Goal: Transaction & Acquisition: Purchase product/service

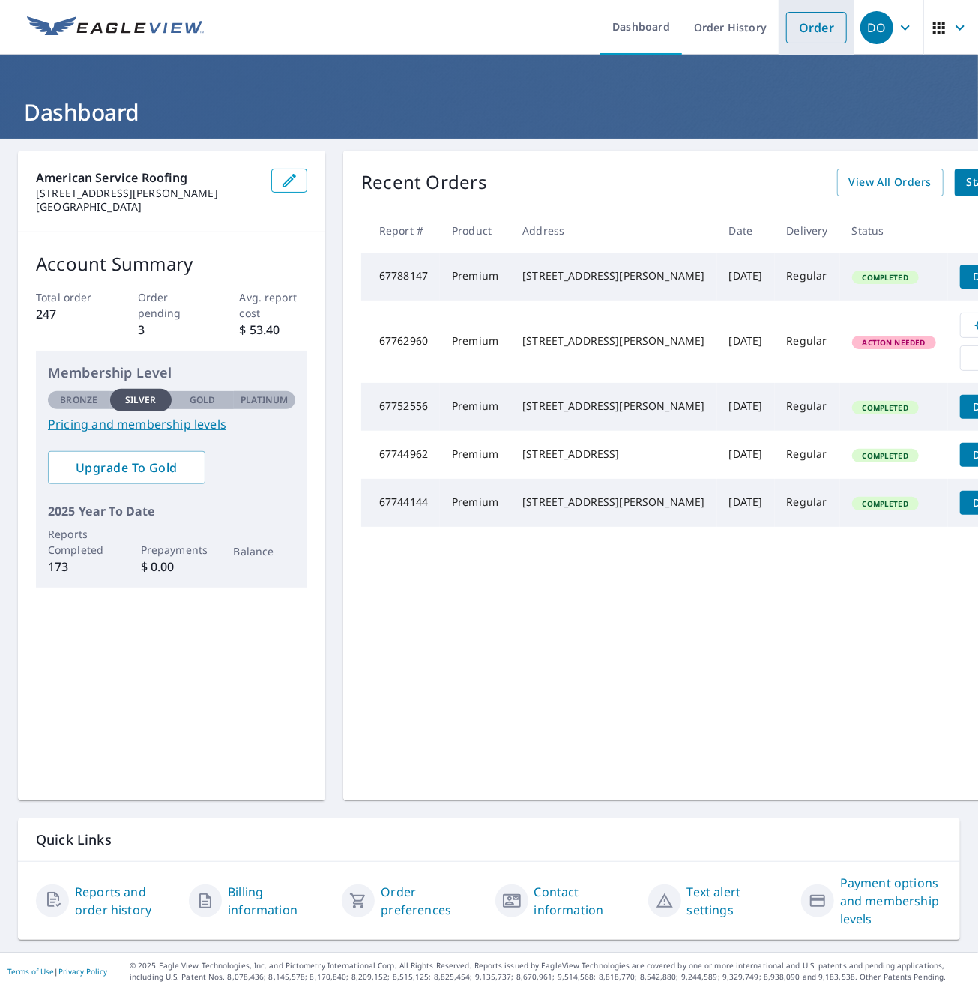
click at [813, 36] on link "Order" at bounding box center [816, 27] width 61 height 31
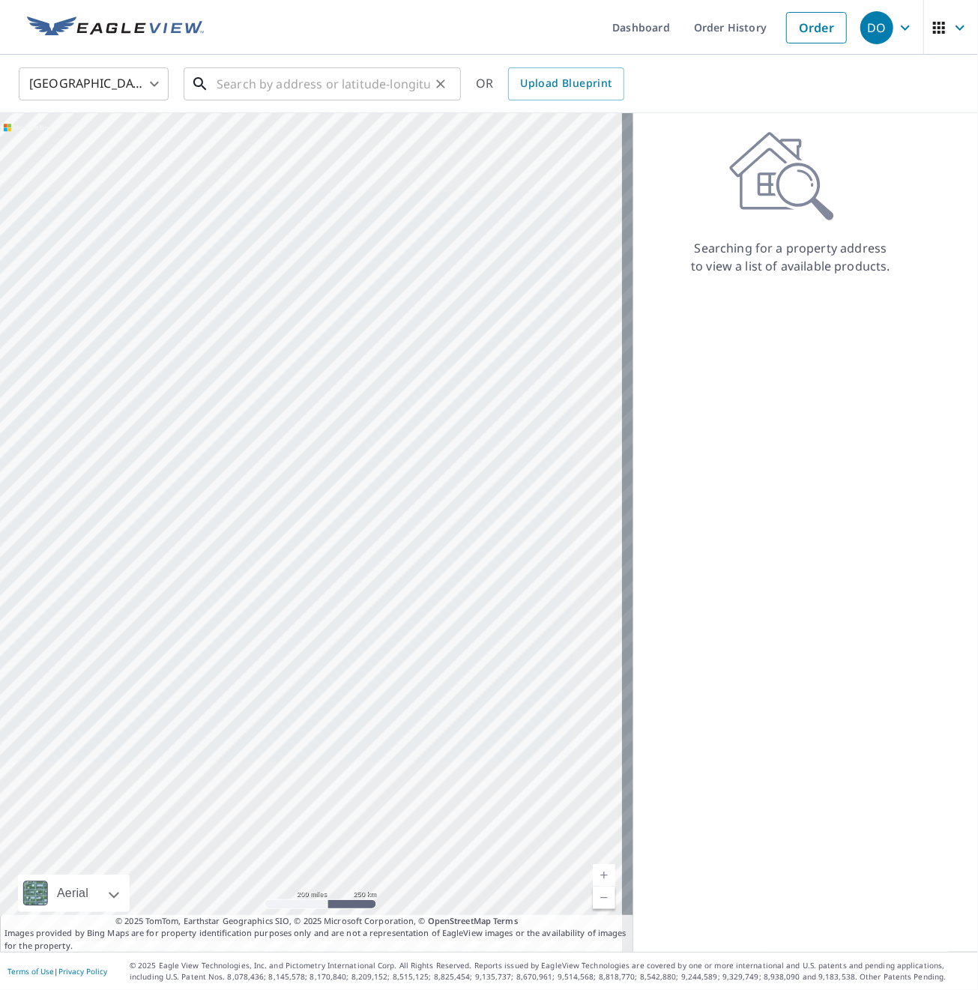
click at [298, 85] on input "text" at bounding box center [324, 84] width 214 height 42
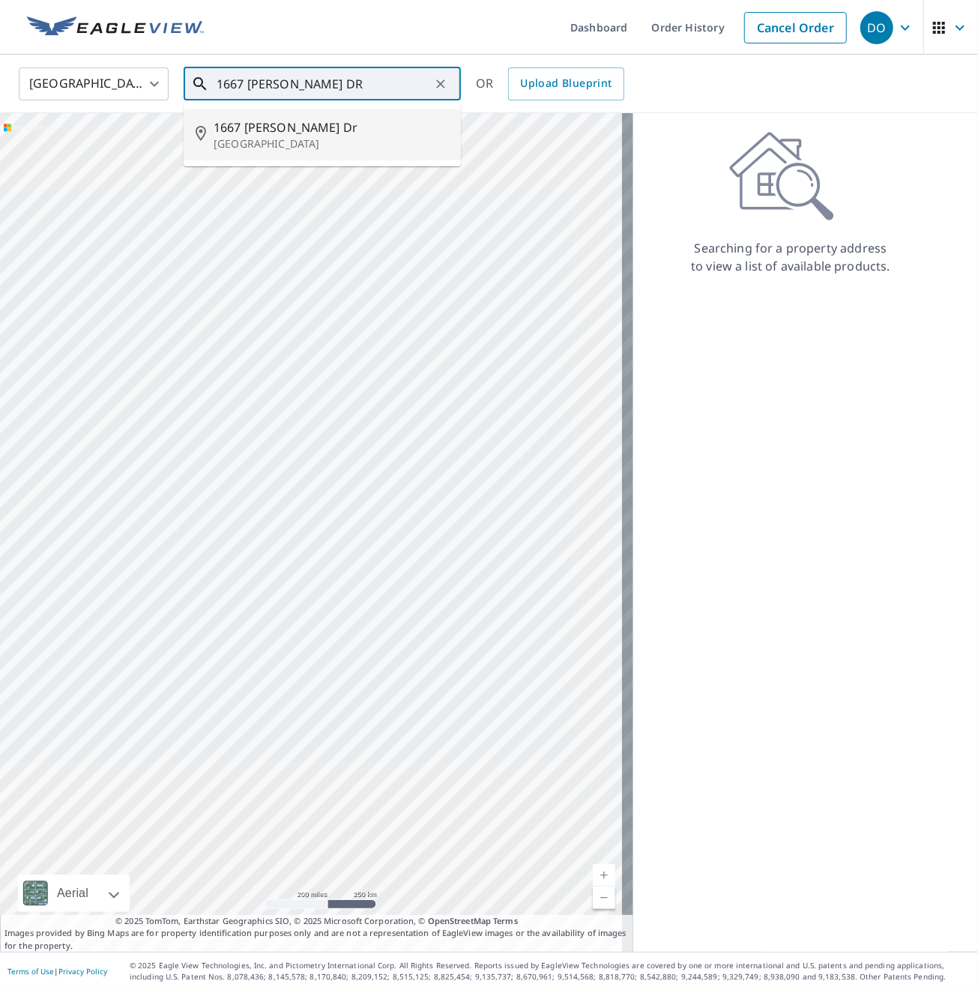
click at [285, 130] on span "1667 [PERSON_NAME] Dr" at bounding box center [331, 127] width 235 height 18
type input "[STREET_ADDRESS][PERSON_NAME]"
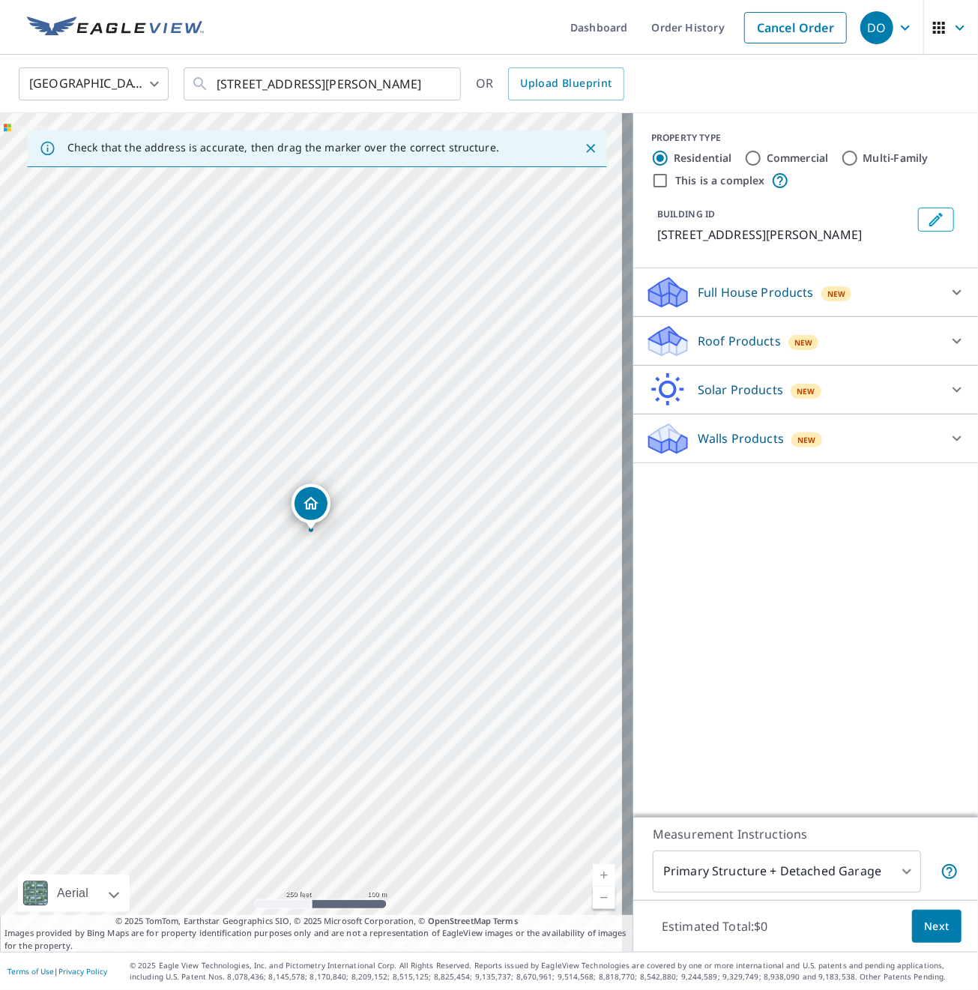
click at [730, 339] on p "Roof Products" at bounding box center [739, 341] width 83 height 18
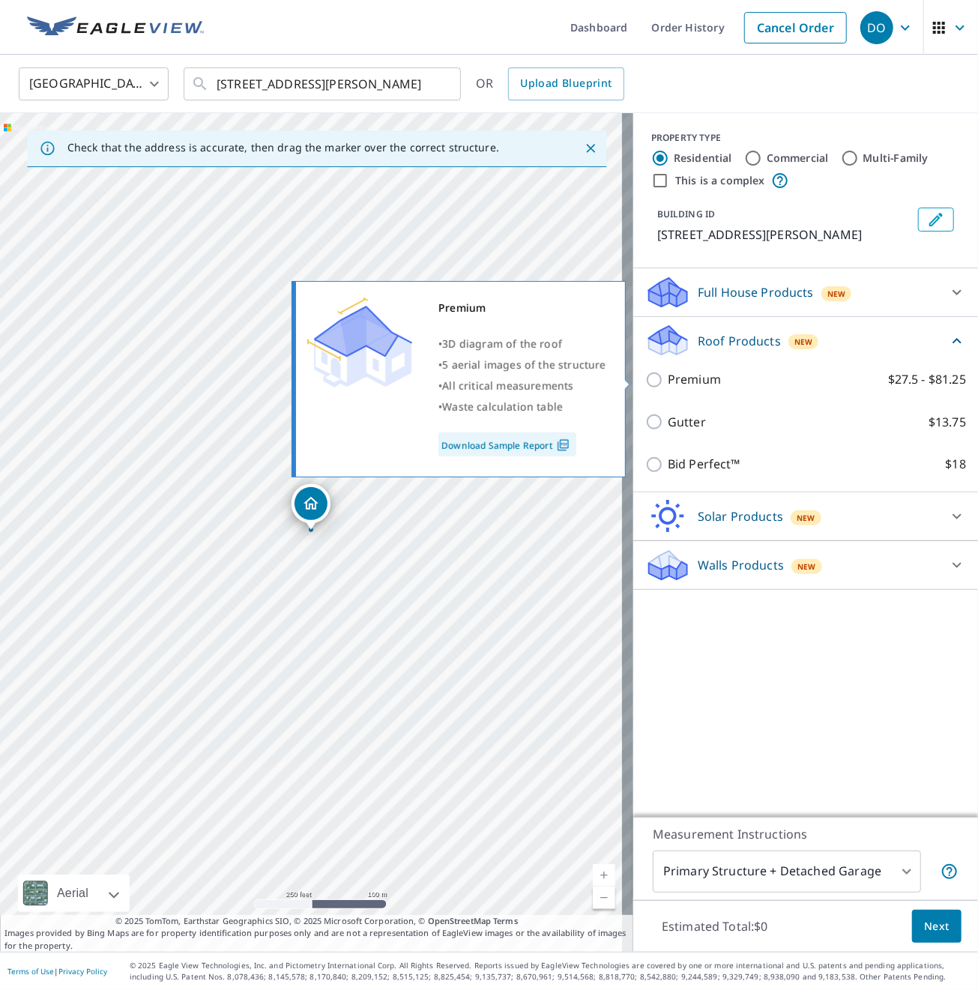
click at [668, 373] on p "Premium" at bounding box center [694, 379] width 53 height 19
click at [662, 373] on input "Premium $27.5 - $81.25" at bounding box center [656, 380] width 22 height 18
checkbox input "true"
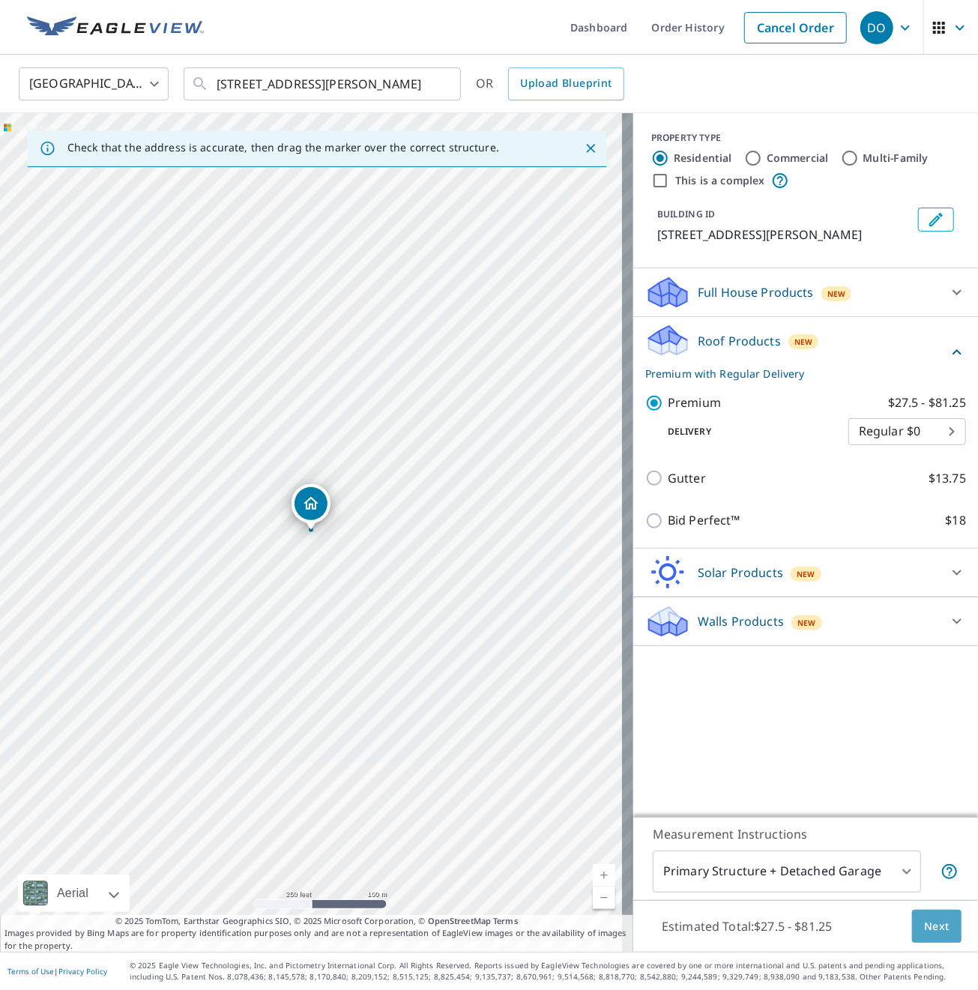
click at [926, 923] on span "Next" at bounding box center [936, 926] width 25 height 19
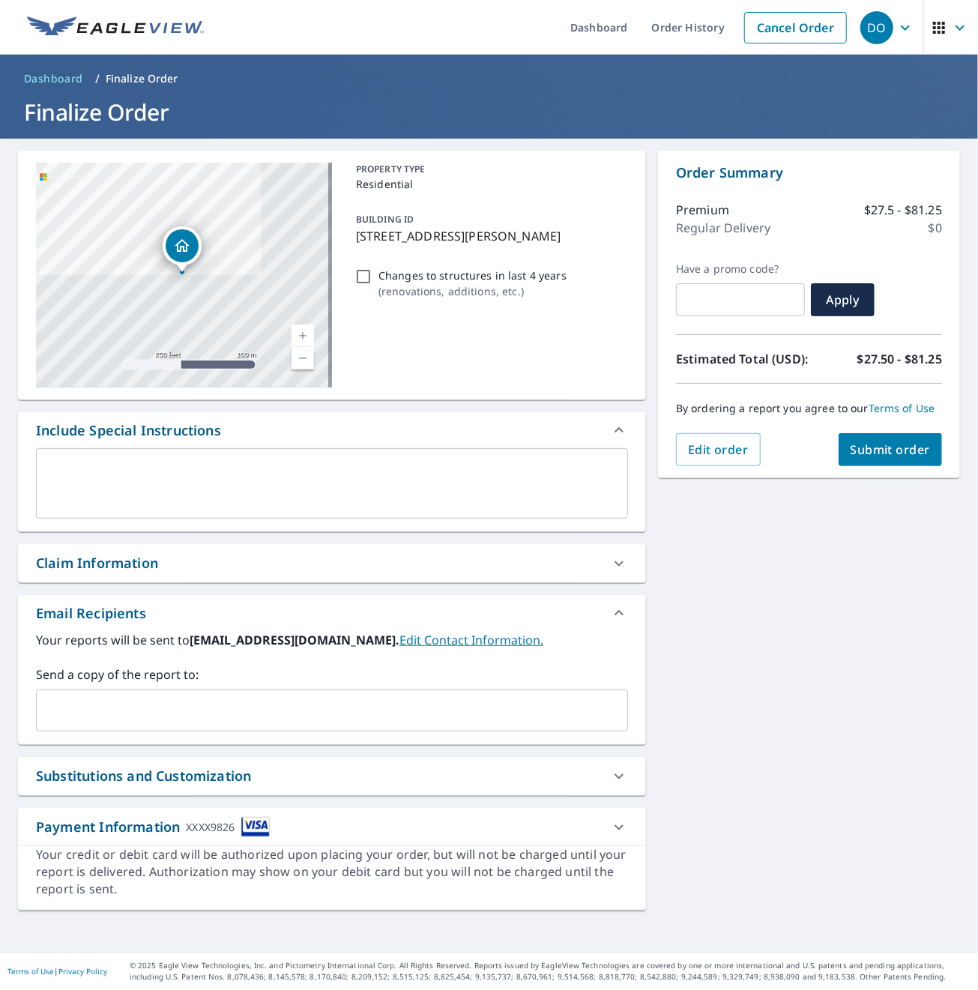
click at [878, 458] on span "Submit order" at bounding box center [891, 449] width 80 height 16
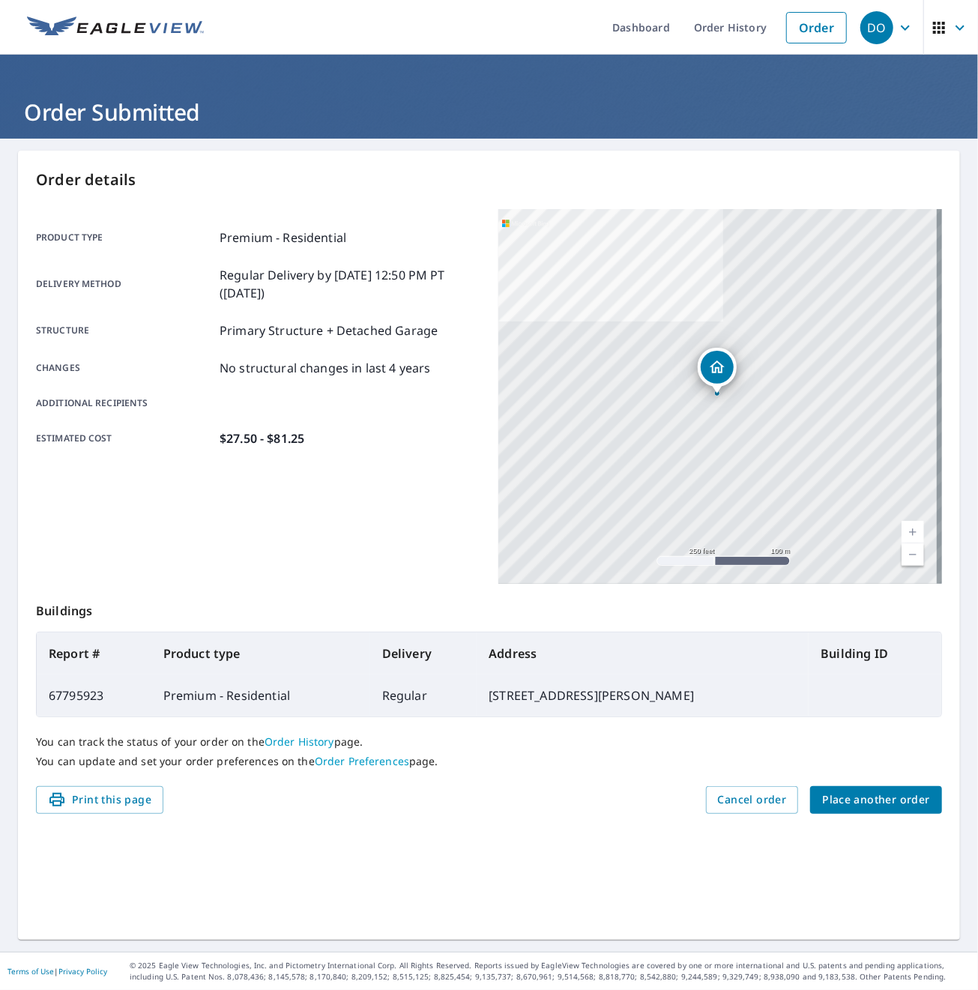
click at [373, 504] on div "Product type Premium - Residential Delivery method Regular Delivery by 10/9/202…" at bounding box center [258, 396] width 444 height 375
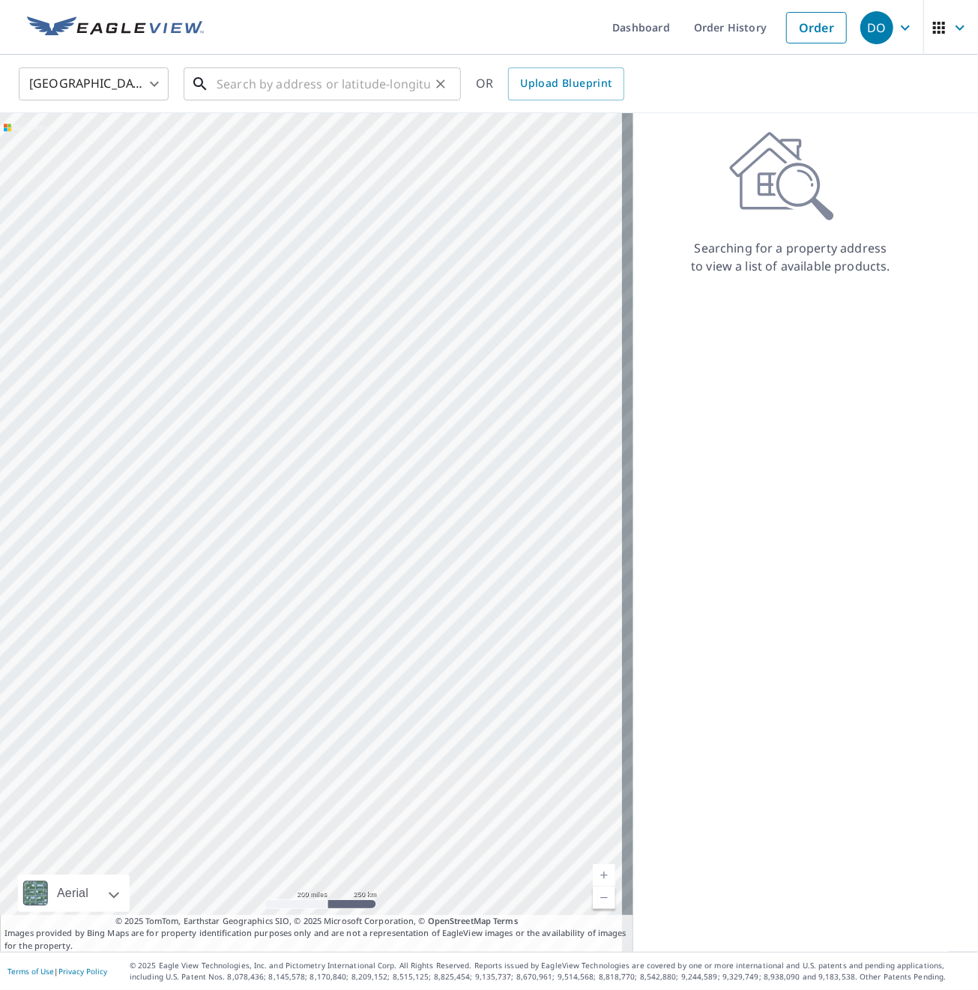
click at [306, 77] on input "text" at bounding box center [324, 84] width 214 height 42
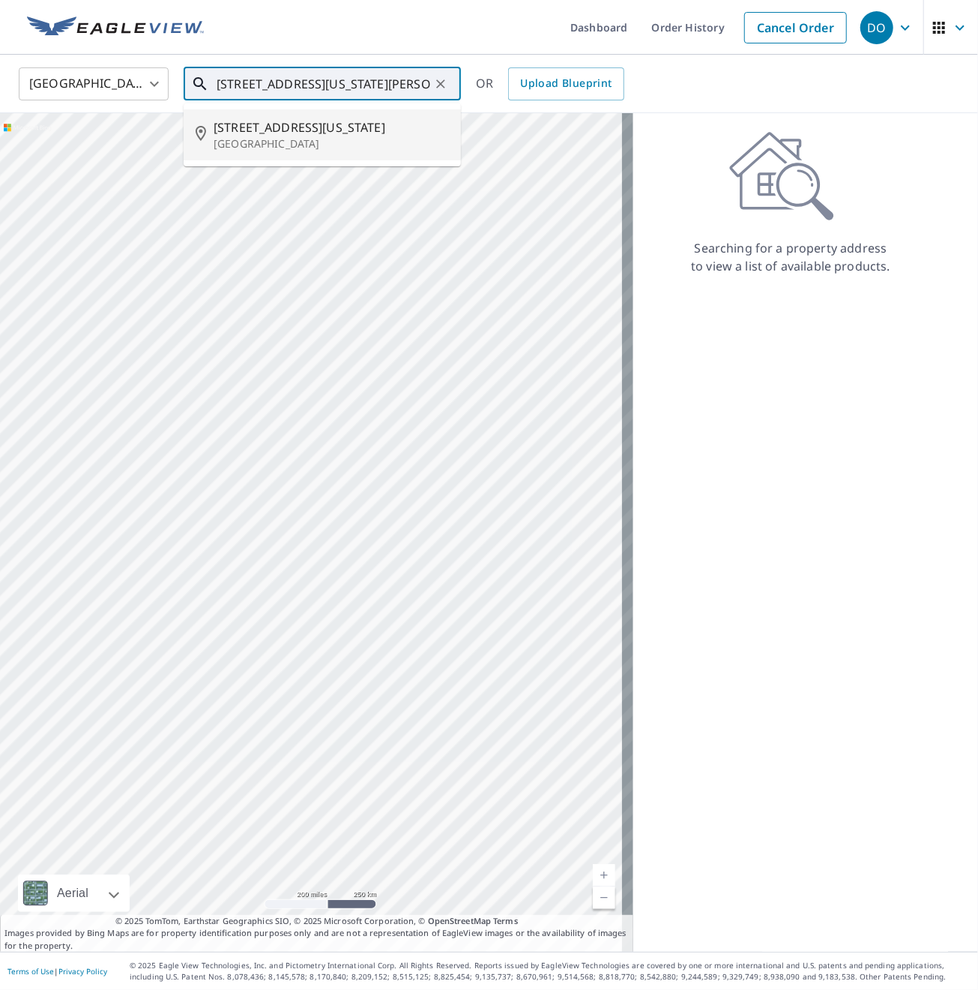
click at [275, 136] on span "[STREET_ADDRESS][US_STATE]" at bounding box center [331, 127] width 235 height 18
type input "[STREET_ADDRESS][US_STATE]"
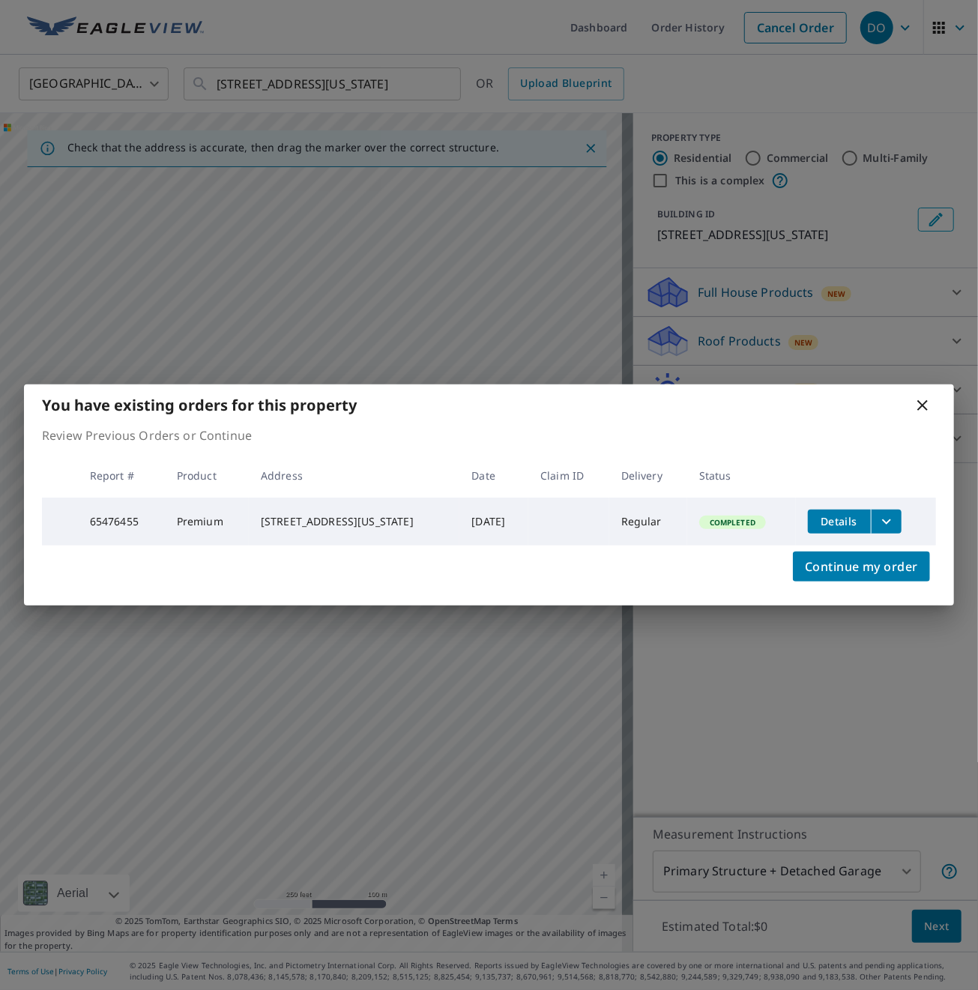
click at [924, 399] on icon at bounding box center [923, 405] width 18 height 18
